Goal: Task Accomplishment & Management: Complete application form

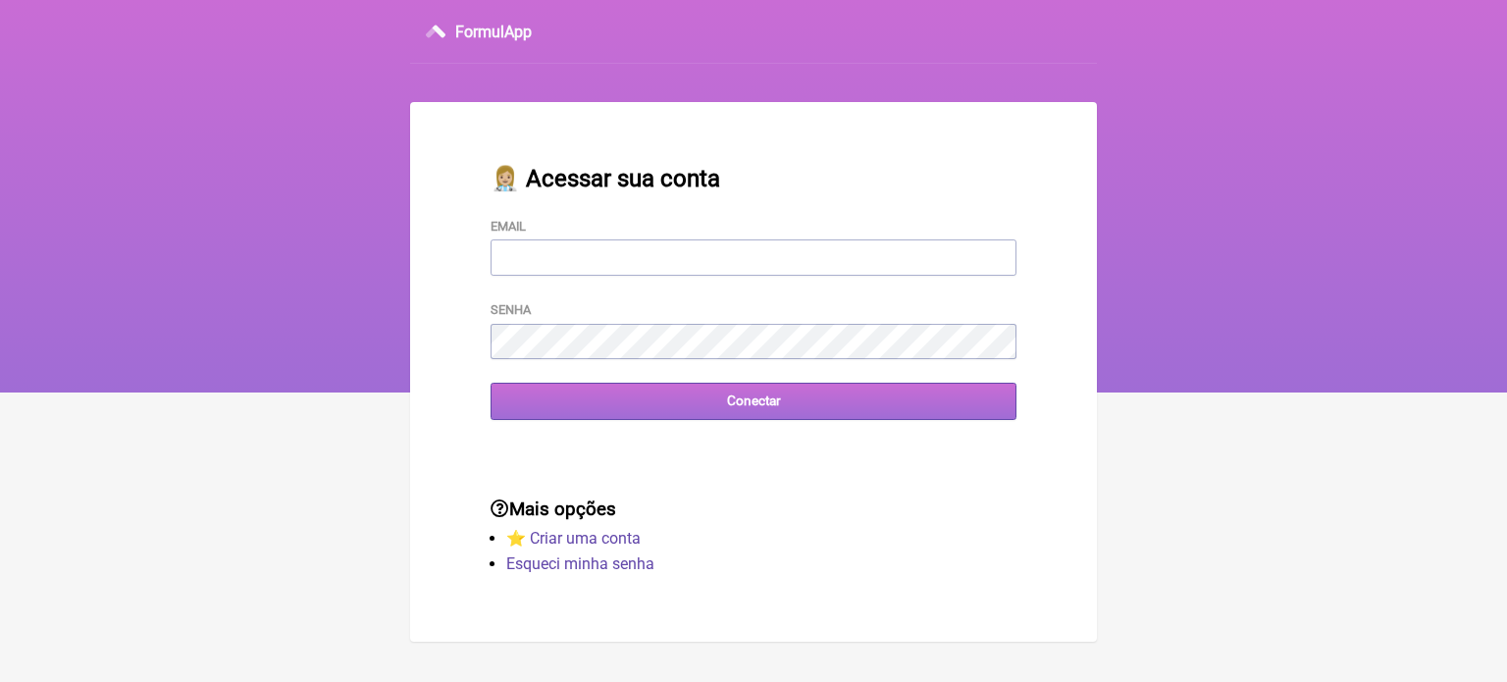
type input "wagnercarvalho8218@yahoo.com.br"
click at [758, 414] on input "Conectar" at bounding box center [753, 401] width 526 height 36
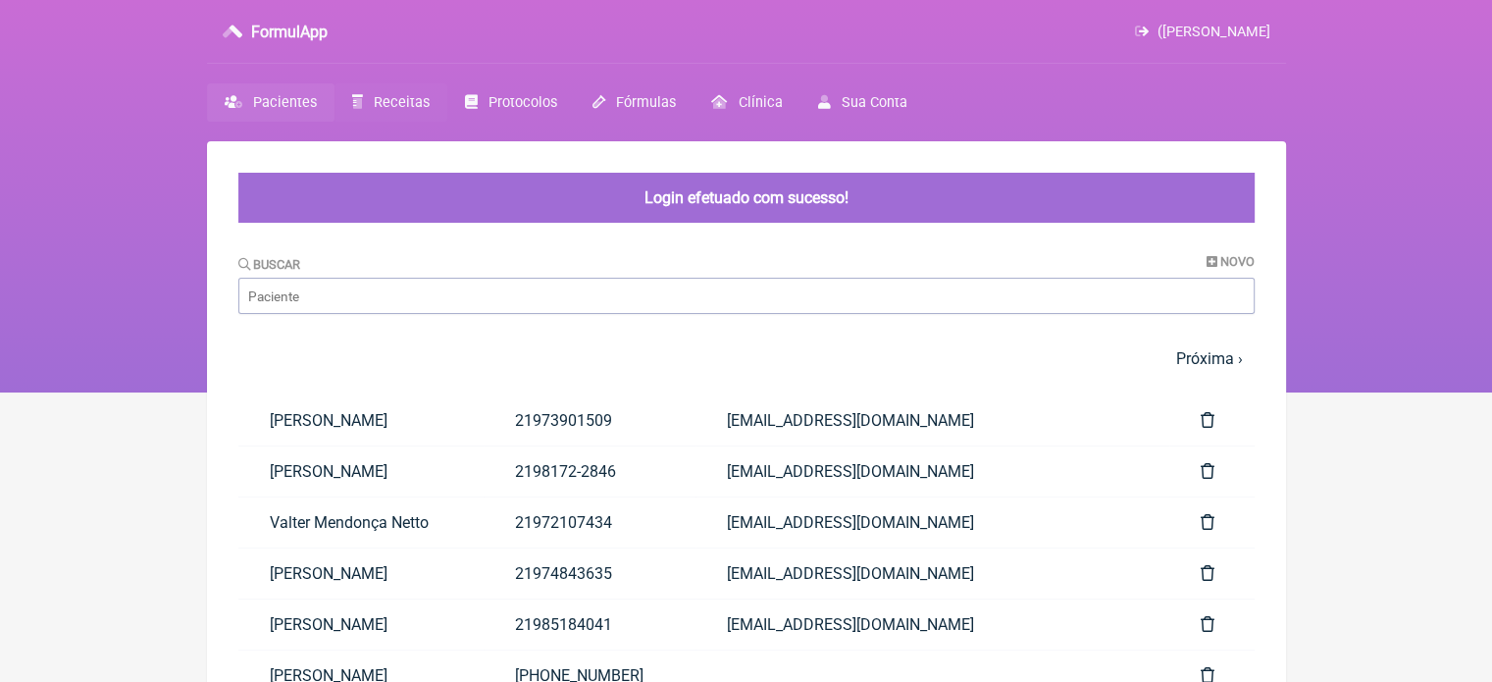
click at [385, 100] on span "Receitas" at bounding box center [402, 102] width 56 height 17
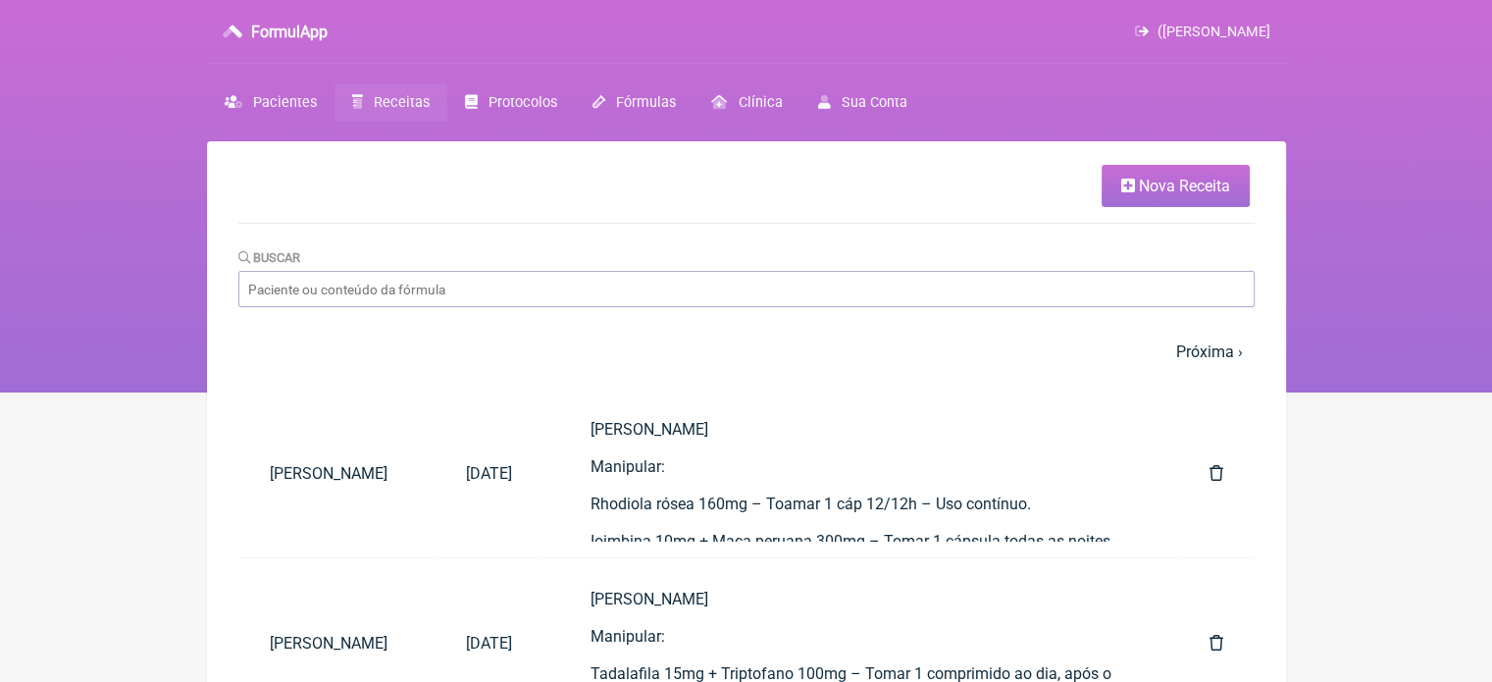
click at [1174, 197] on link "Nova Receita" at bounding box center [1175, 186] width 148 height 42
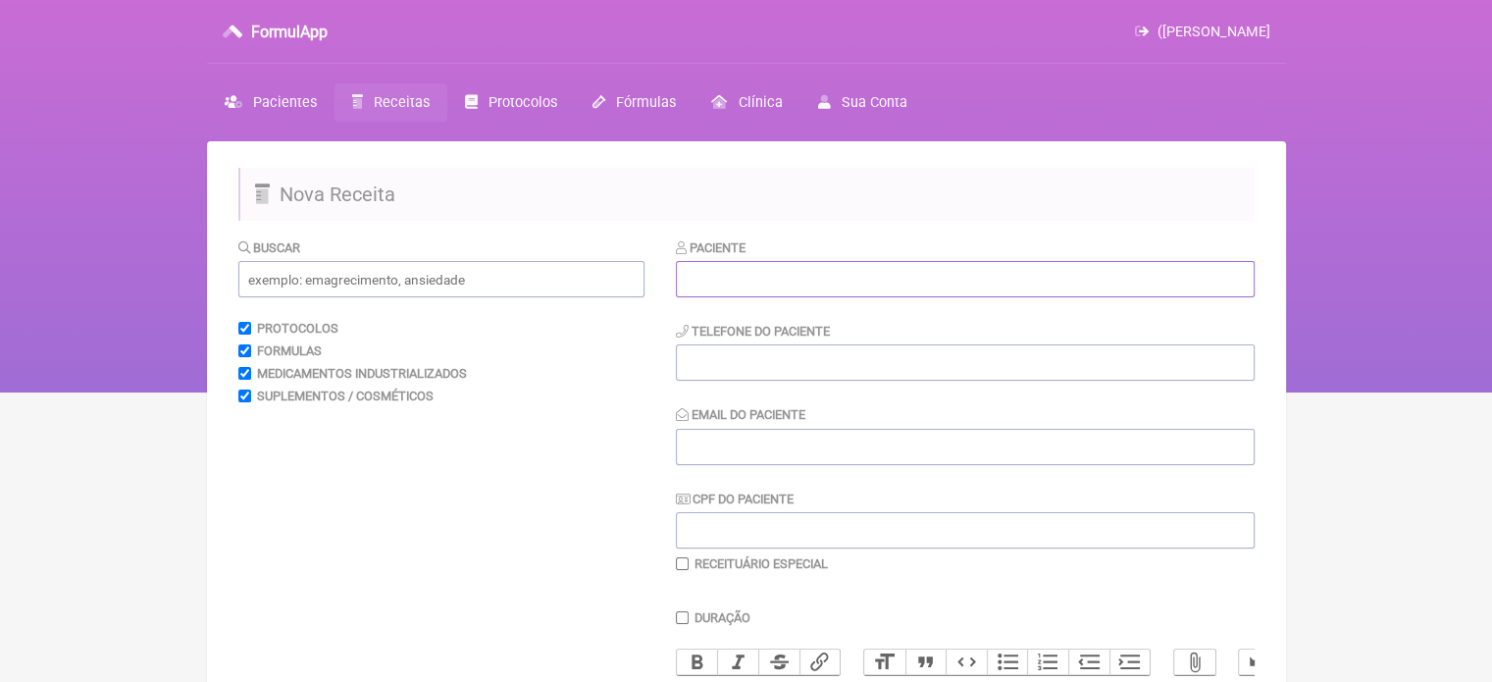
click at [818, 280] on input "text" at bounding box center [965, 279] width 579 height 36
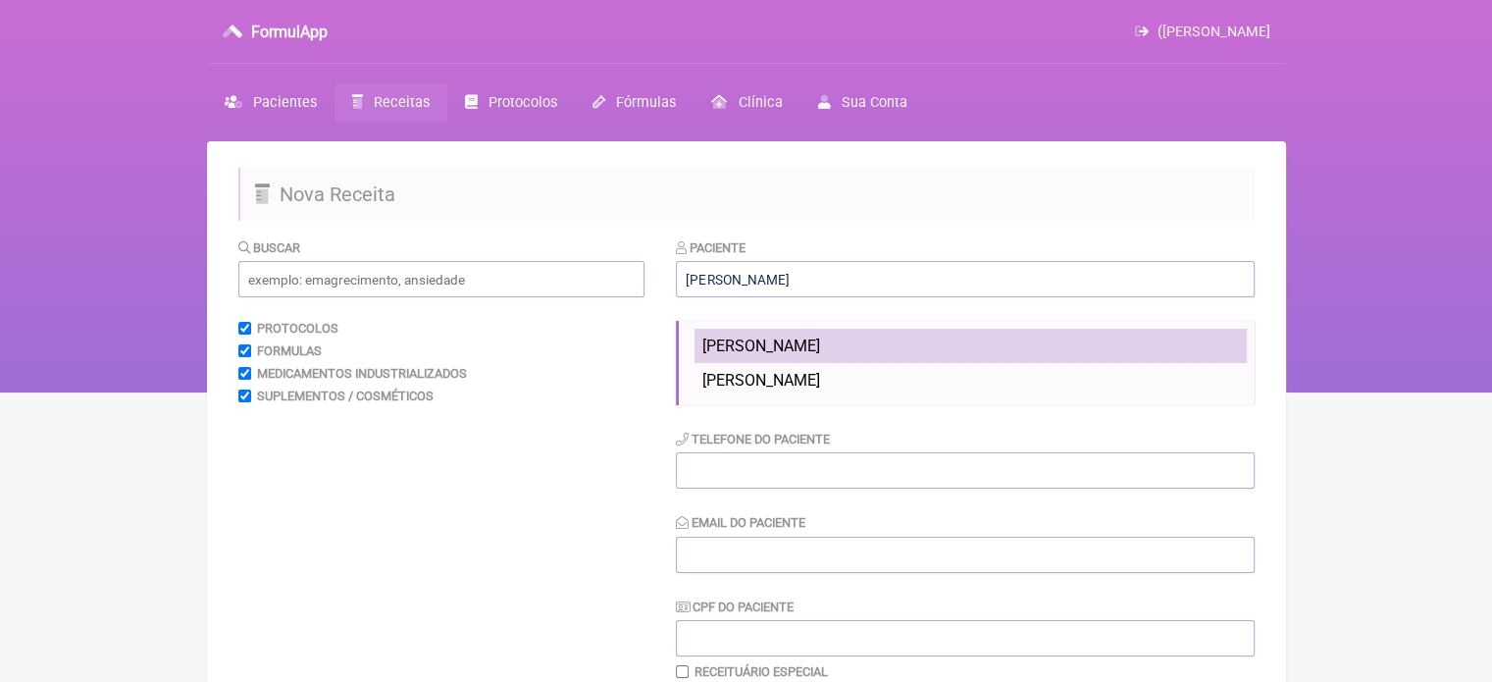
click at [820, 338] on span "Gustavo Dufrayer de Oliveira" at bounding box center [761, 345] width 118 height 19
type input "Gustavo Dufrayer de Oliveira"
type input "21982372437"
type input "gustavodufrayer1967@gmail.com"
type input "00031583733"
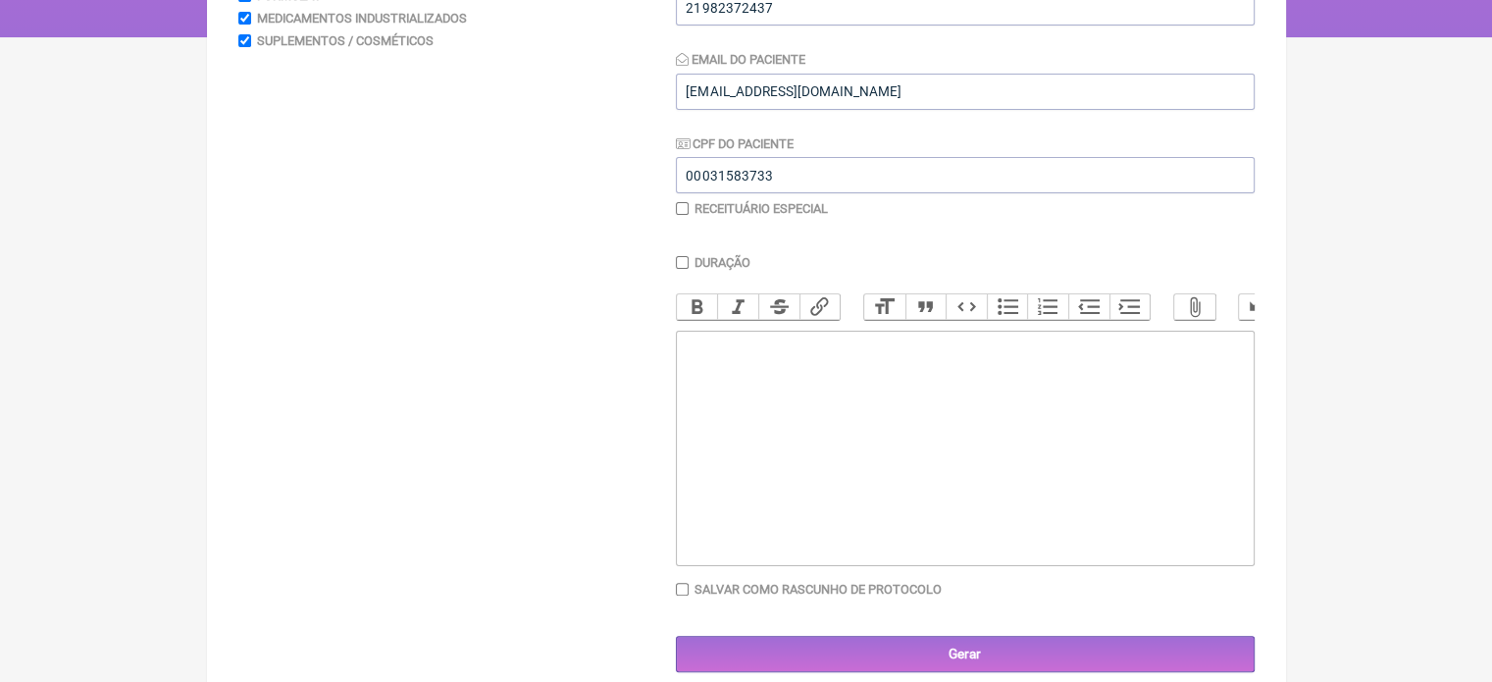
scroll to position [391, 0]
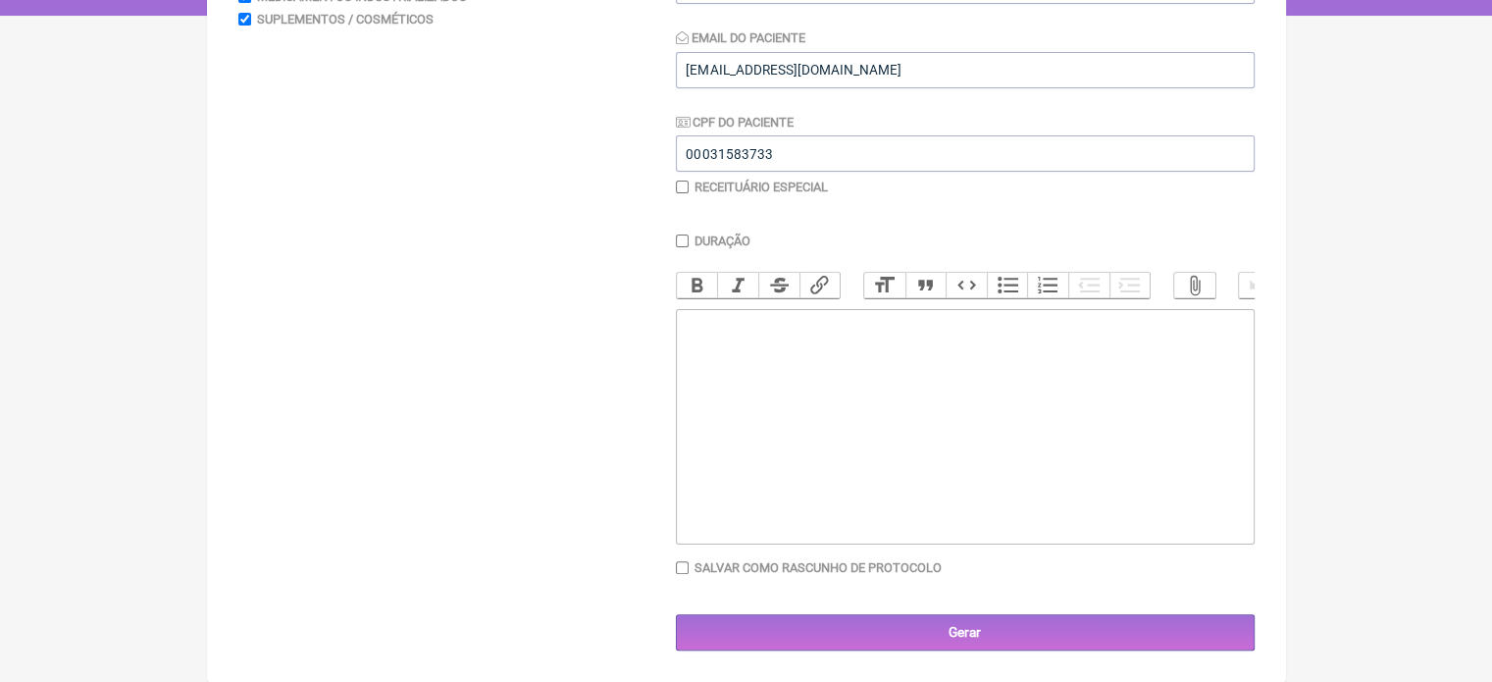
click at [898, 377] on trix-editor at bounding box center [965, 426] width 579 height 235
paste trix-editor "<div>Gustavo Dufrayer de Oliveira</div><div><br></div><div>&nbsp;</div><div>Man…"
type trix-editor "<div>Gustavo Dufrayer de Oliveira</div><div><br></div><div>&nbsp;</div><div>Man…"
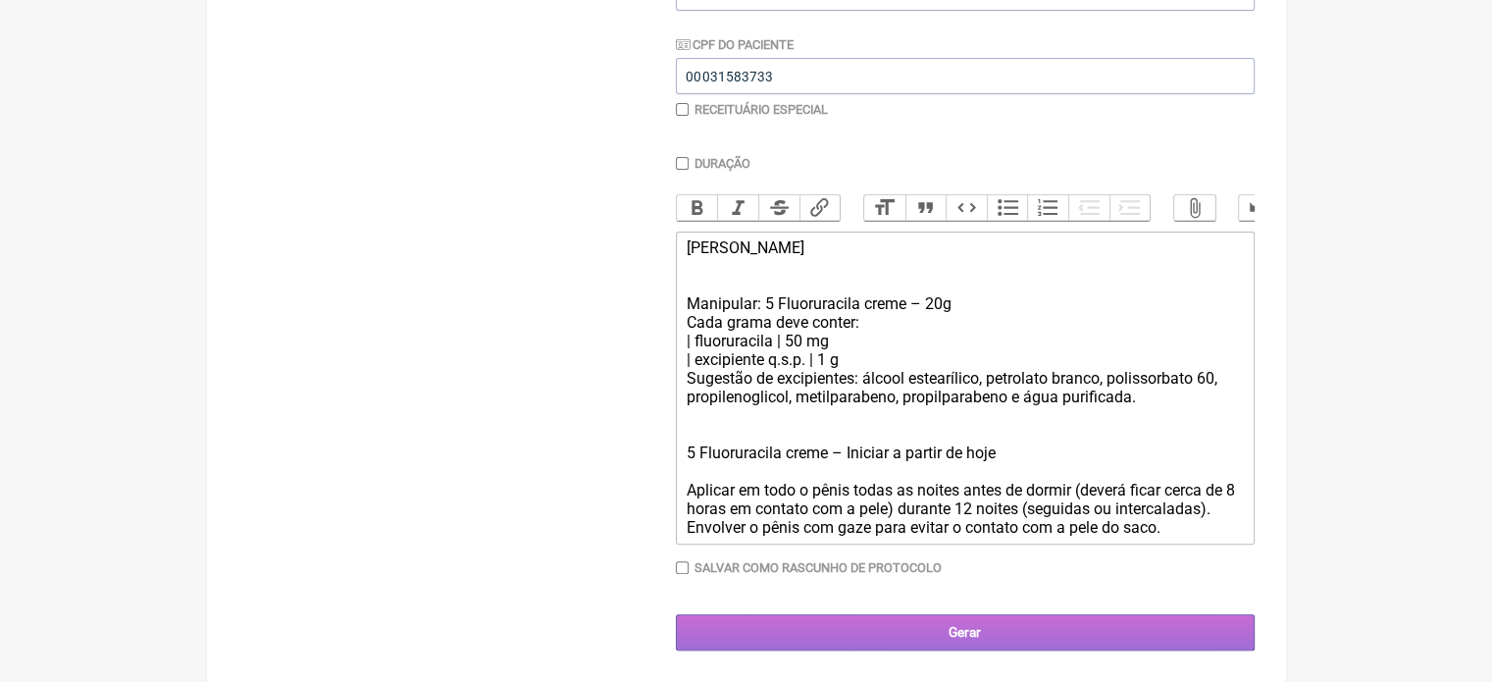
click at [968, 627] on input "Gerar" at bounding box center [965, 632] width 579 height 36
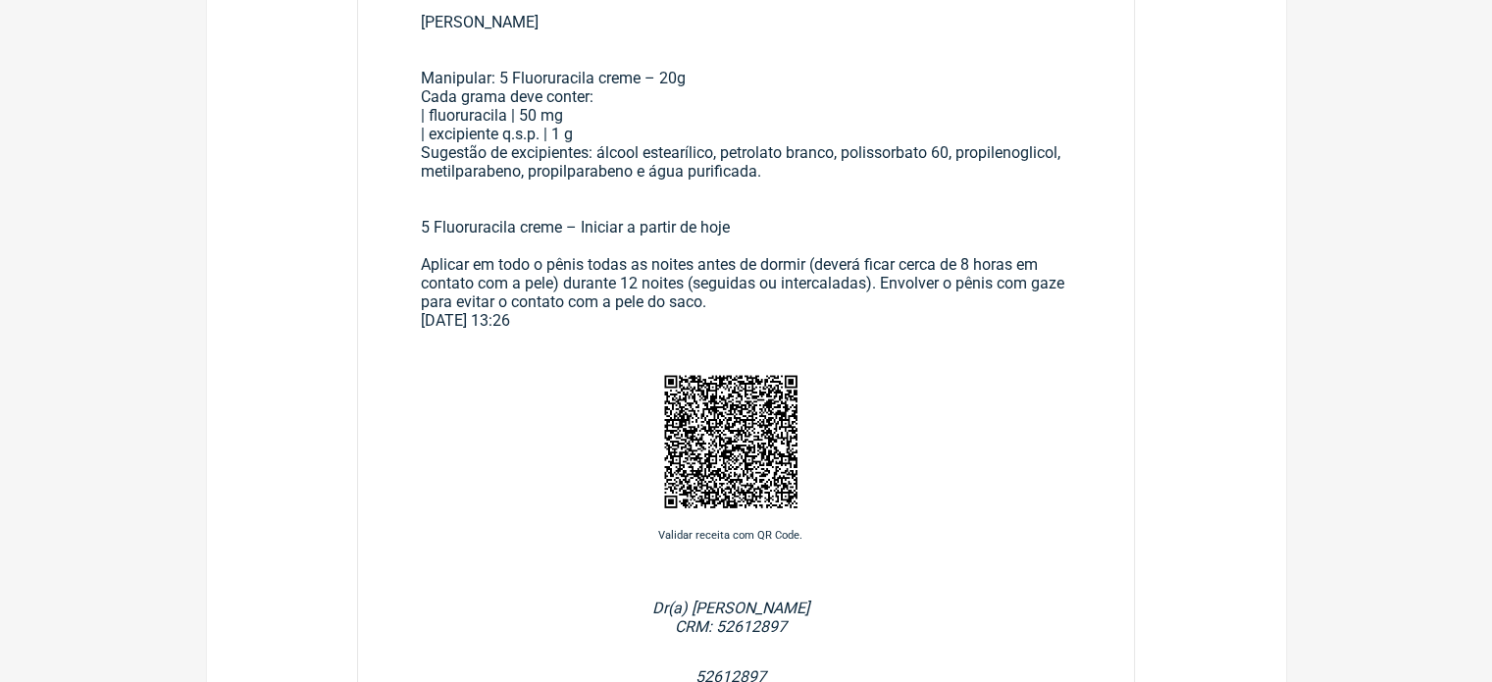
scroll to position [490, 0]
